Goal: Communication & Community: Ask a question

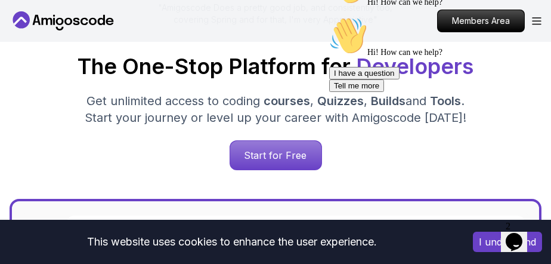
scroll to position [131, 0]
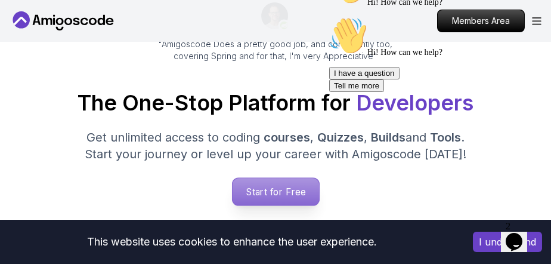
click at [290, 185] on p "Start for Free" at bounding box center [275, 191] width 86 height 27
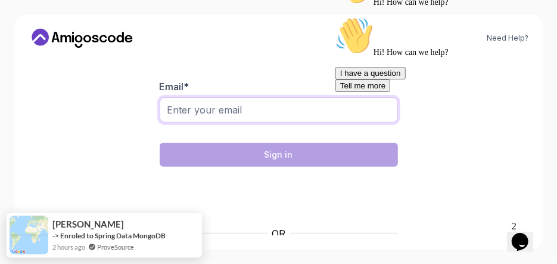
click at [236, 117] on input "Email *" at bounding box center [279, 109] width 238 height 25
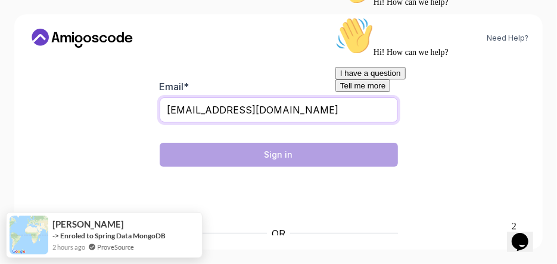
drag, startPoint x: 301, startPoint y: 113, endPoint x: 40, endPoint y: 121, distance: 261.2
click at [40, 121] on div "Need Help? Welcome Back 👋 Welcome back! Please enter your details. Email * [EMA…" at bounding box center [278, 131] width 529 height 235
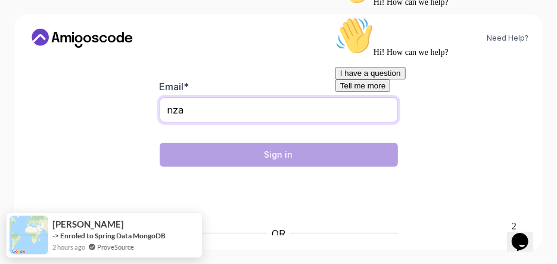
type input "[EMAIL_ADDRESS][DOMAIN_NAME]"
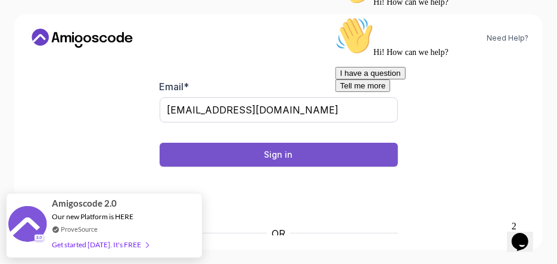
click at [297, 154] on button "Sign in" at bounding box center [279, 154] width 238 height 24
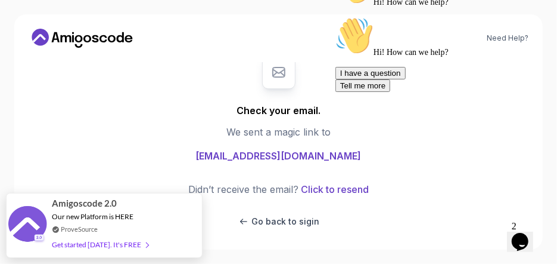
scroll to position [11, 0]
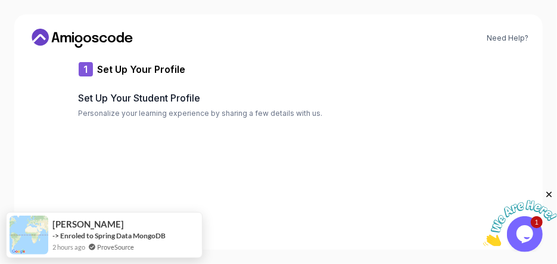
type input "shinytiger3b184"
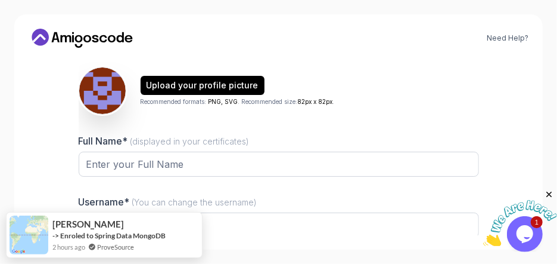
scroll to position [88, 0]
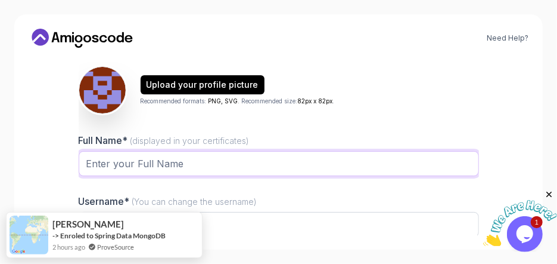
click at [201, 165] on input "Full Name* (displayed in your certificates)" at bounding box center [279, 163] width 401 height 25
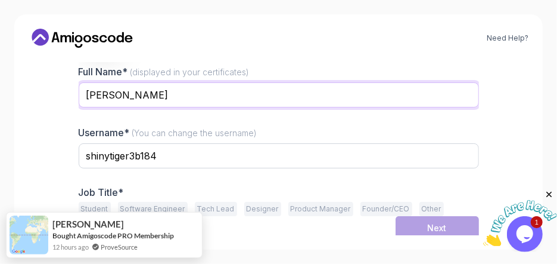
scroll to position [160, 0]
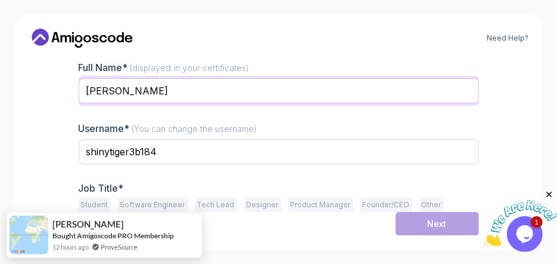
drag, startPoint x: 175, startPoint y: 93, endPoint x: 121, endPoint y: 97, distance: 53.8
click at [121, 97] on input "Noelski Zalotti" at bounding box center [279, 90] width 401 height 25
type input "[PERSON_NAME]"
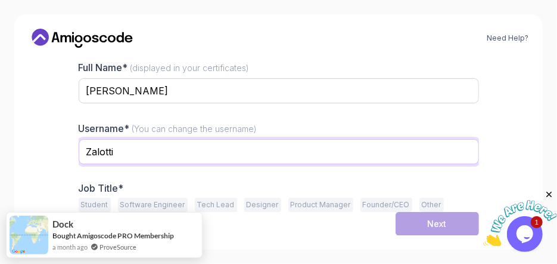
type input "Zalotti"
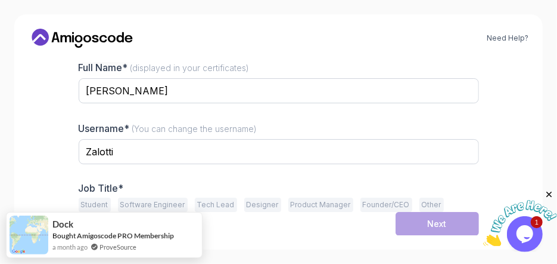
click at [172, 205] on button "Software Engineer" at bounding box center [153, 204] width 70 height 14
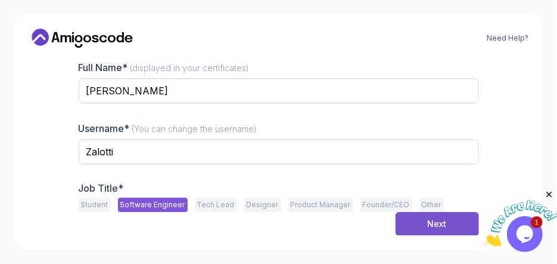
click at [439, 221] on div "Next" at bounding box center [437, 224] width 19 height 12
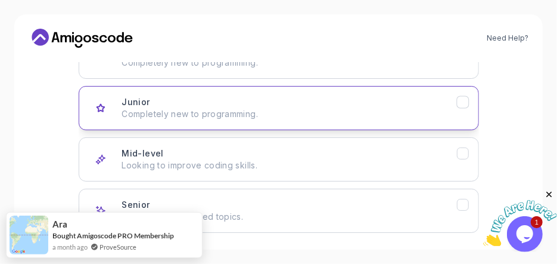
click at [238, 114] on p "Completely new to programming." at bounding box center [289, 114] width 335 height 12
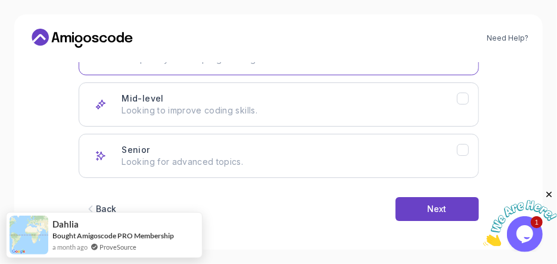
scroll to position [219, 0]
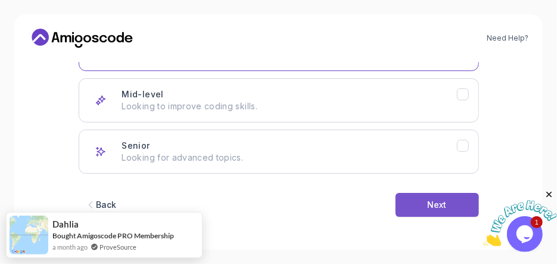
click at [434, 206] on div "Next" at bounding box center [437, 205] width 19 height 12
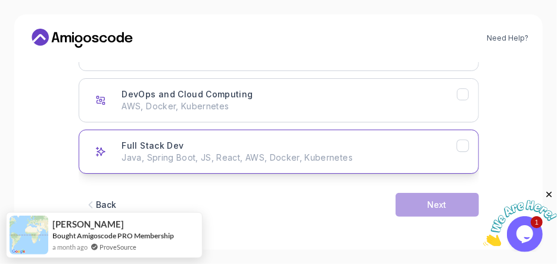
click at [272, 159] on p "Java, Spring Boot, JS, React, AWS, Docker, Kubernetes" at bounding box center [289, 157] width 335 height 12
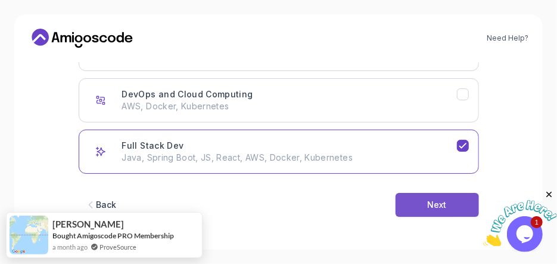
click at [424, 203] on button "Next" at bounding box center [437, 205] width 83 height 24
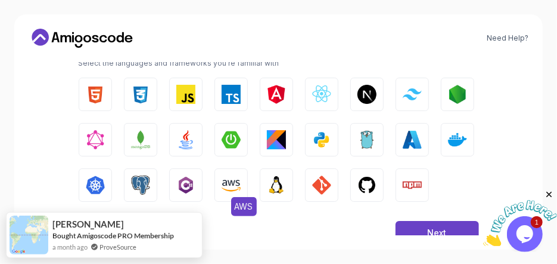
scroll to position [160, 0]
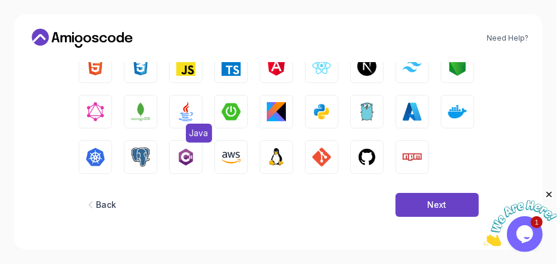
click at [187, 117] on img "button" at bounding box center [185, 111] width 19 height 19
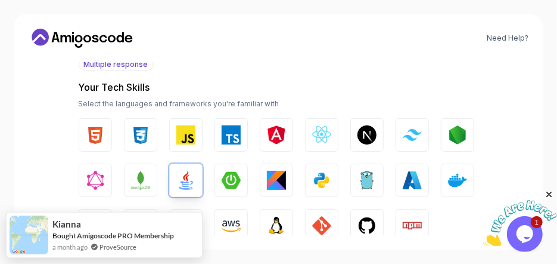
scroll to position [72, 0]
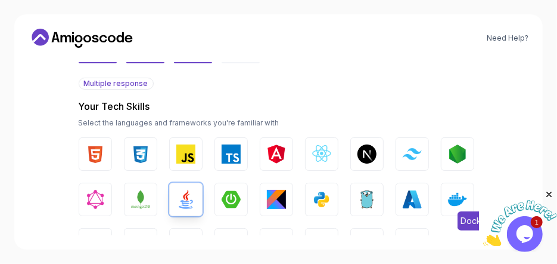
click at [454, 197] on img "button" at bounding box center [457, 199] width 19 height 19
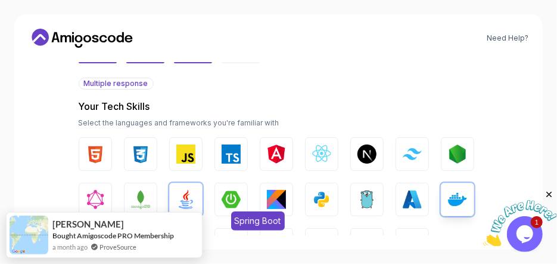
click at [224, 197] on img "button" at bounding box center [231, 199] width 19 height 19
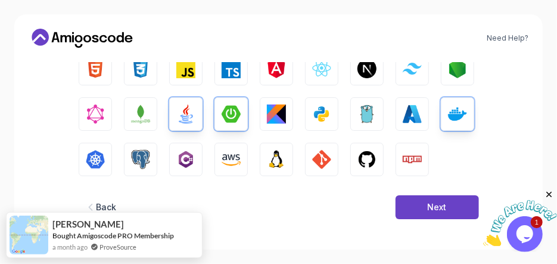
scroll to position [160, 0]
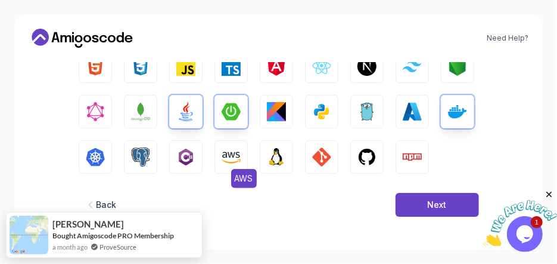
click at [234, 156] on img "button" at bounding box center [231, 156] width 19 height 19
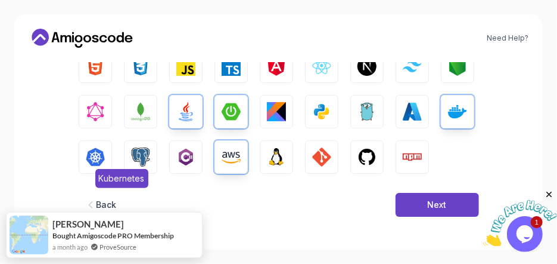
click at [103, 161] on img "button" at bounding box center [95, 156] width 19 height 19
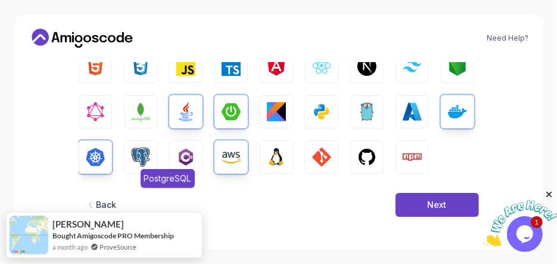
click at [131, 160] on img "button" at bounding box center [140, 156] width 19 height 19
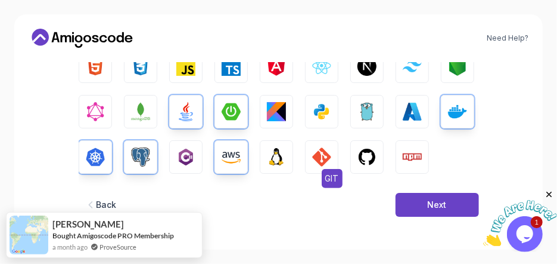
click at [328, 159] on img "button" at bounding box center [321, 156] width 19 height 19
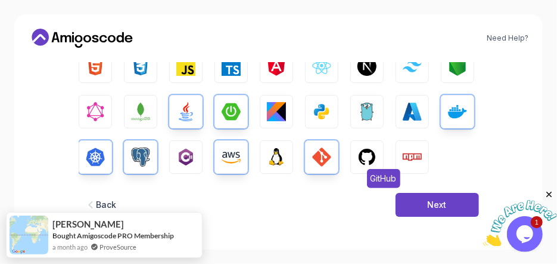
click at [360, 161] on img "button" at bounding box center [367, 156] width 19 height 19
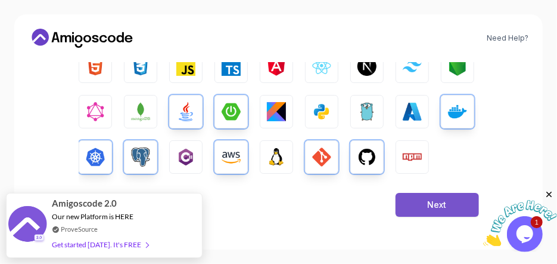
click at [445, 206] on div "Next" at bounding box center [437, 205] width 19 height 12
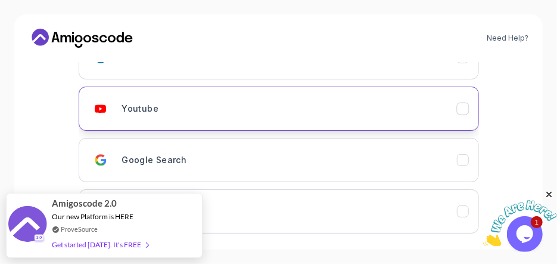
click at [181, 113] on div "Youtube" at bounding box center [289, 109] width 335 height 24
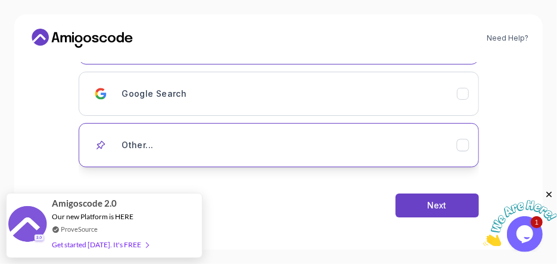
scroll to position [226, 0]
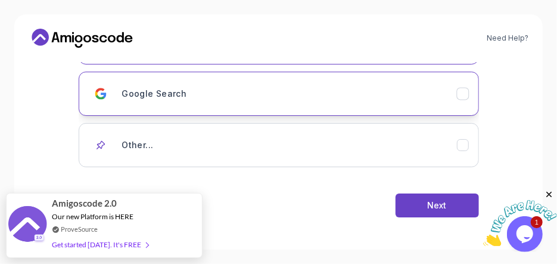
click at [191, 102] on div "Google Search" at bounding box center [289, 94] width 335 height 24
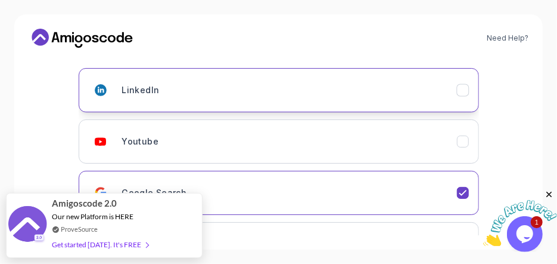
scroll to position [182, 0]
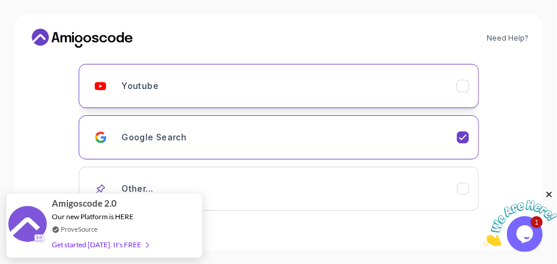
click at [193, 101] on button "Youtube" at bounding box center [279, 86] width 401 height 44
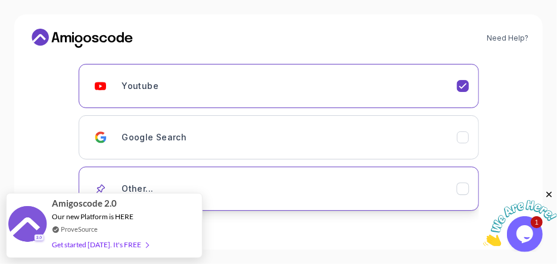
scroll to position [226, 0]
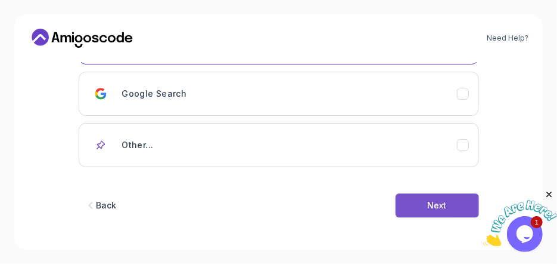
click at [434, 204] on div "Next" at bounding box center [437, 205] width 19 height 12
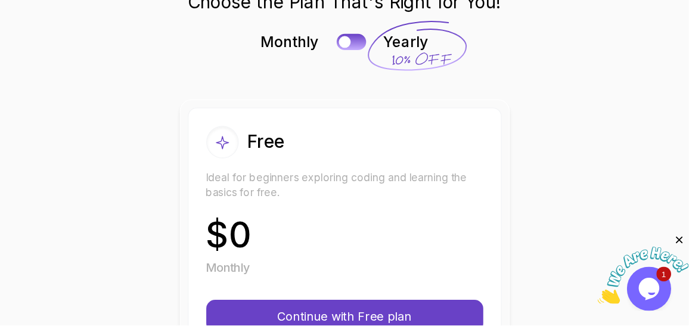
scroll to position [88, 0]
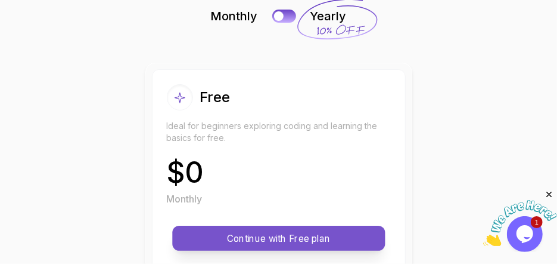
click at [311, 238] on p "Continue with Free plan" at bounding box center [279, 238] width 186 height 14
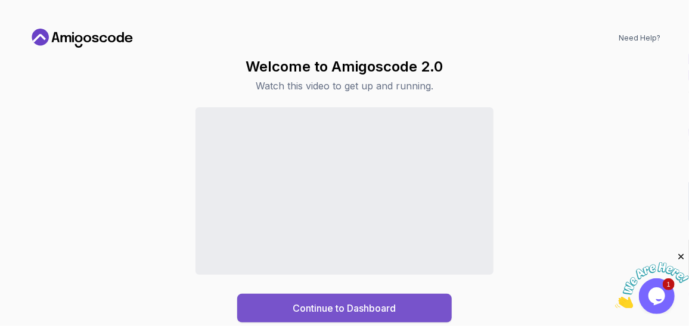
click at [371, 263] on div "Continue to Dashboard" at bounding box center [344, 308] width 103 height 14
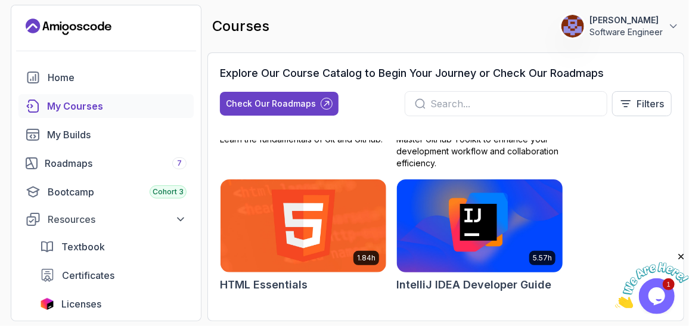
scroll to position [1084, 0]
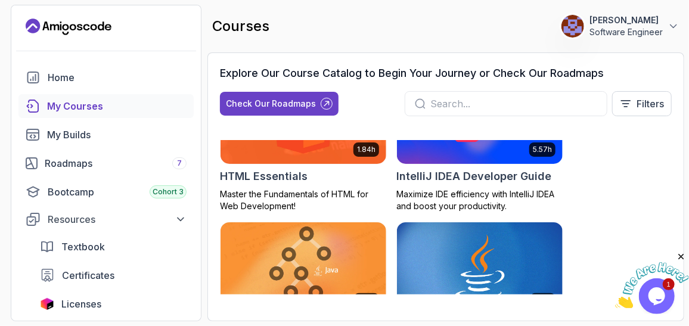
click at [557, 263] on img at bounding box center [652, 285] width 74 height 47
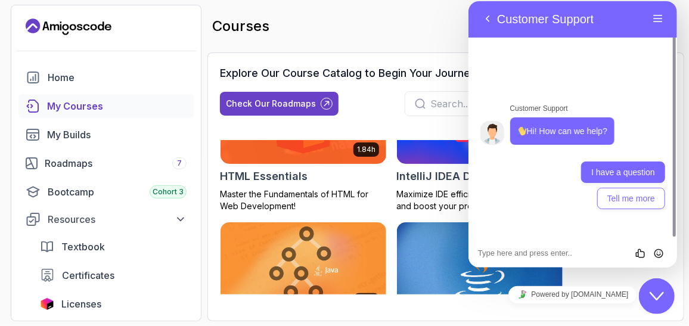
click at [557, 180] on button "I have a question" at bounding box center [623, 172] width 84 height 21
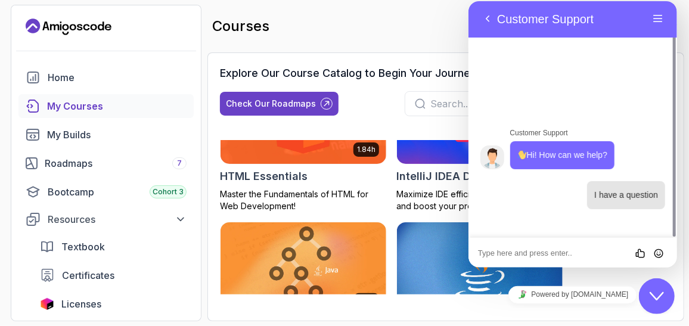
click at [468, 1] on textarea at bounding box center [468, 1] width 0 height 0
type textarea "I am new to [GEOGRAPHIC_DATA]"
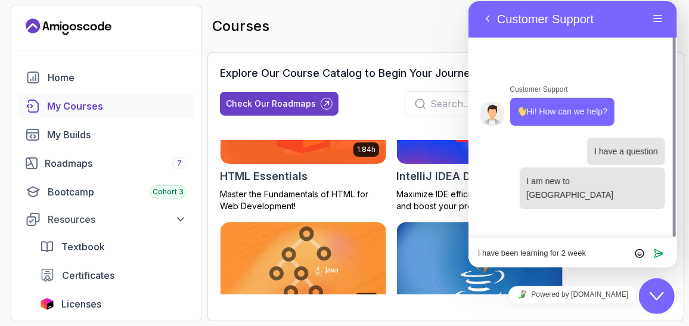
type textarea "I have been learning for 2 weeks"
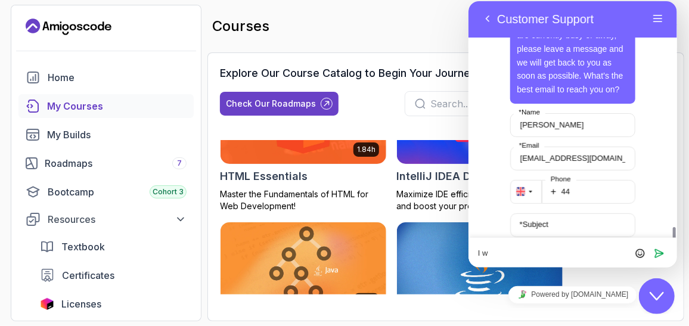
scroll to position [325, 0]
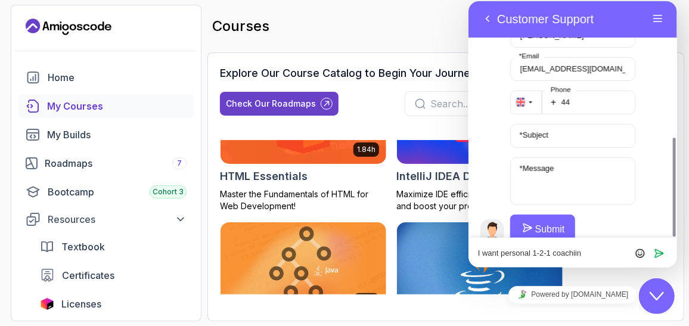
type textarea "I want personal 1-2-1 coachiing"
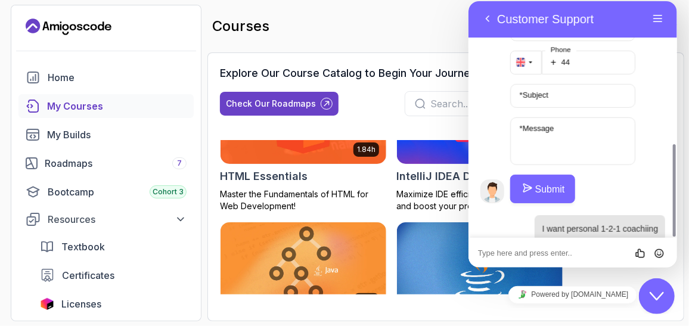
scroll to position [311, 0]
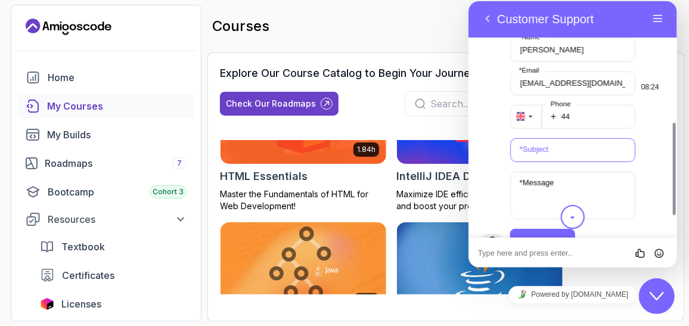
click at [557, 138] on input "* Subject" at bounding box center [573, 150] width 126 height 24
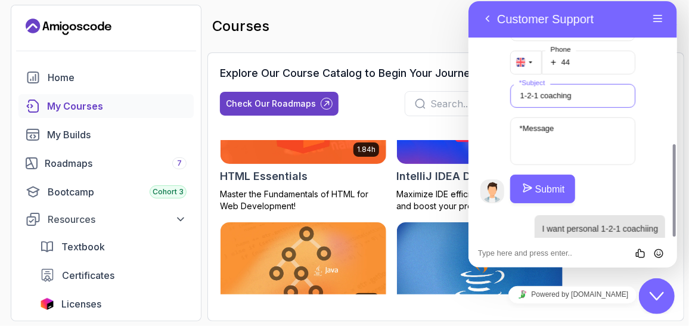
type input "1-2-1 coaching"
click at [557, 117] on textarea "* Message" at bounding box center [573, 141] width 126 height 48
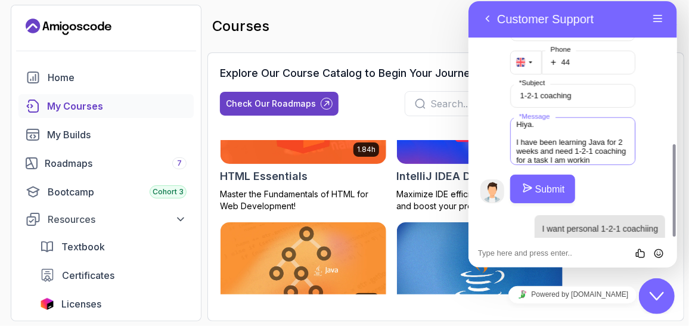
scroll to position [13, 0]
type textarea "Hiya. I have been learning Java for 2 weeks and need 1-2-1 coaching for a task …"
click at [554, 176] on button "Submit" at bounding box center [542, 189] width 65 height 29
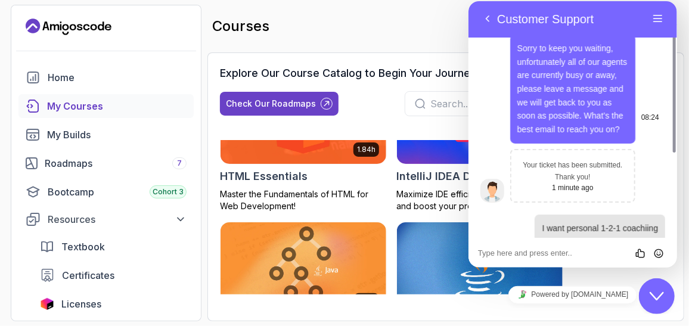
scroll to position [141, 0]
